Goal: Navigation & Orientation: Go to known website

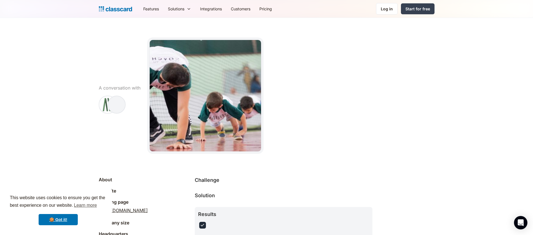
click at [118, 8] on img "home" at bounding box center [115, 9] width 33 height 8
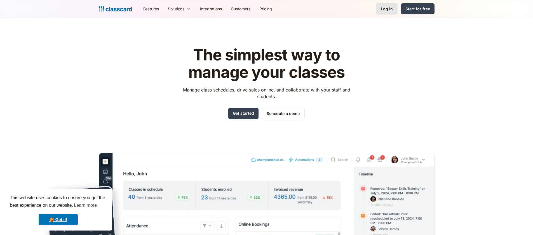
click at [391, 10] on div "Log in" at bounding box center [387, 9] width 12 height 6
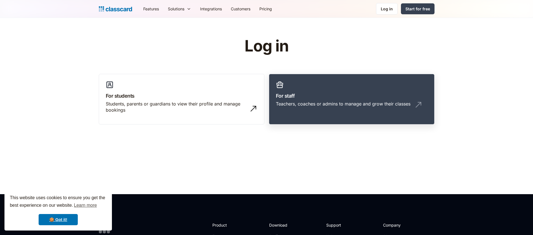
click at [339, 94] on h3 "For staff" at bounding box center [352, 96] width 152 height 8
